Goal: Find specific page/section

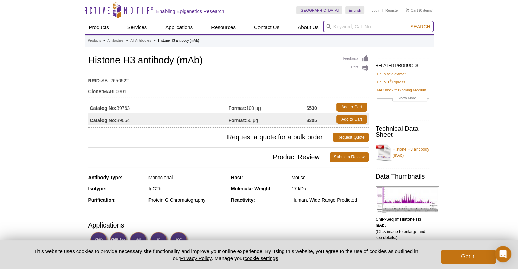
click at [380, 25] on input "search" at bounding box center [378, 27] width 111 height 12
type input "39163"
click at [415, 27] on span "Search" at bounding box center [420, 26] width 20 height 5
